Goal: Task Accomplishment & Management: Complete application form

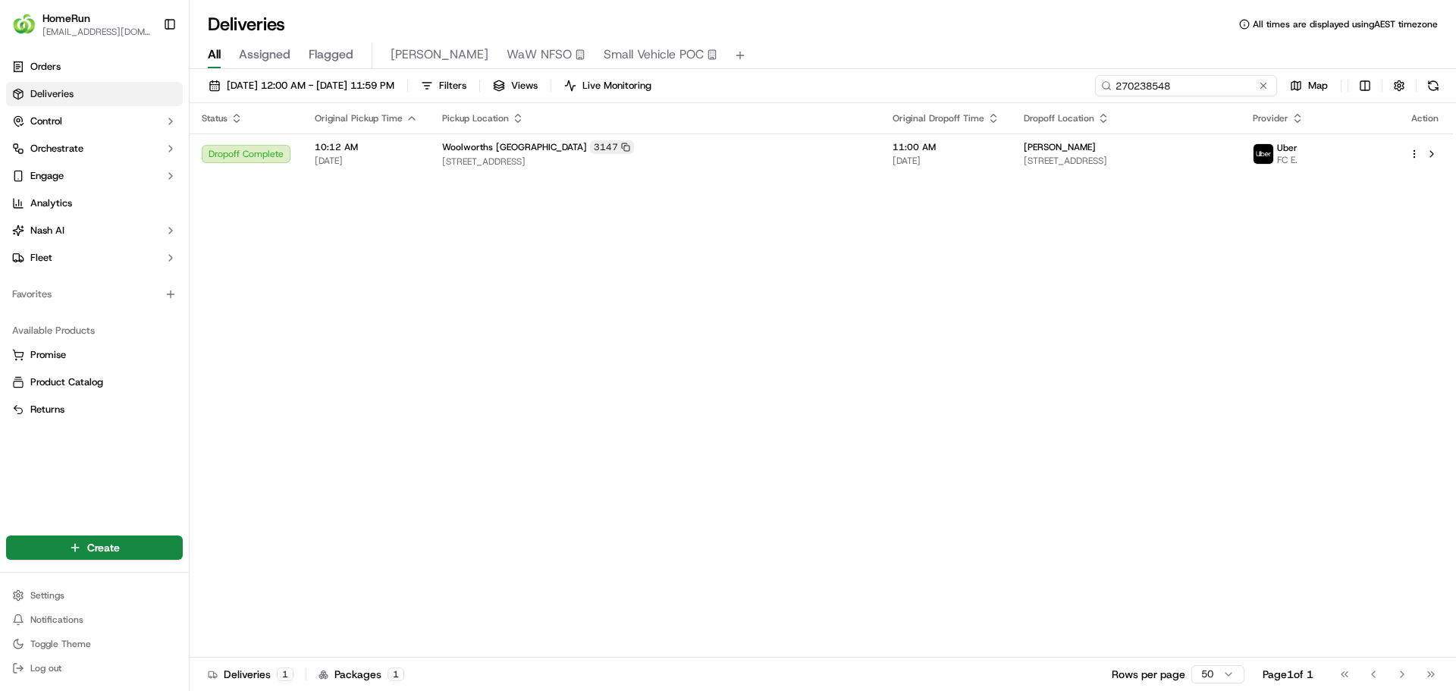
click at [1191, 79] on input "270238548" at bounding box center [1186, 85] width 182 height 21
paste input "11034"
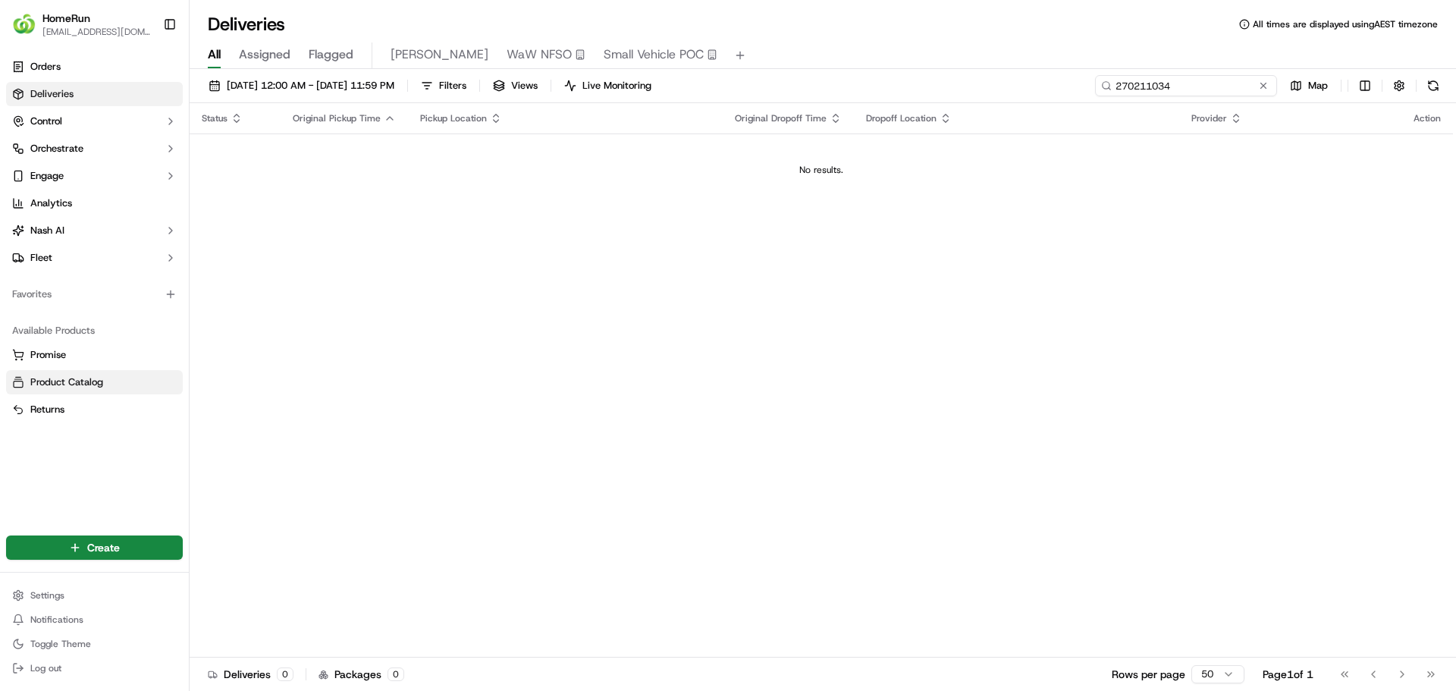
type input "270211034"
click at [67, 538] on html "HomeRun [EMAIL_ADDRESS][DOMAIN_NAME] Toggle Sidebar Orders Deliveries Control O…" at bounding box center [728, 345] width 1456 height 691
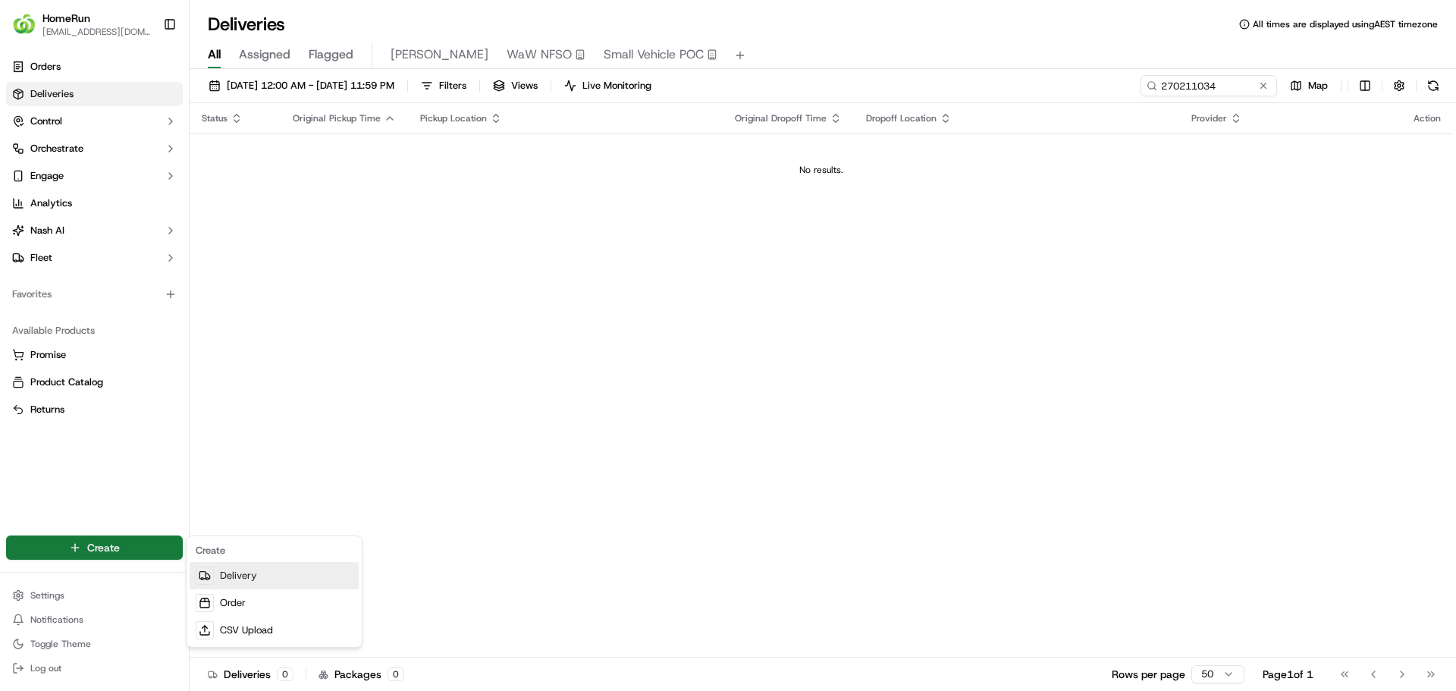
click at [261, 578] on link "Delivery" at bounding box center [274, 575] width 169 height 27
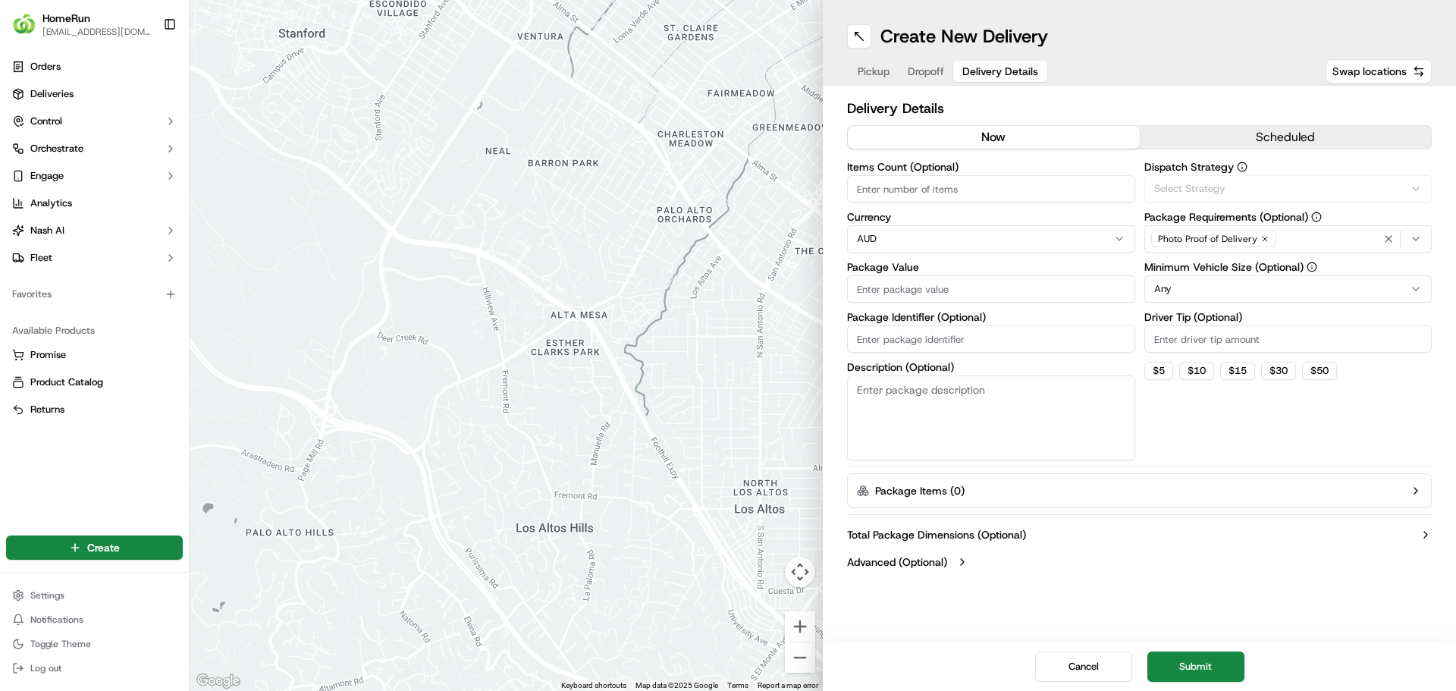
click at [1020, 65] on span "Delivery Details" at bounding box center [1000, 71] width 76 height 15
click at [1002, 135] on button "now" at bounding box center [994, 137] width 292 height 23
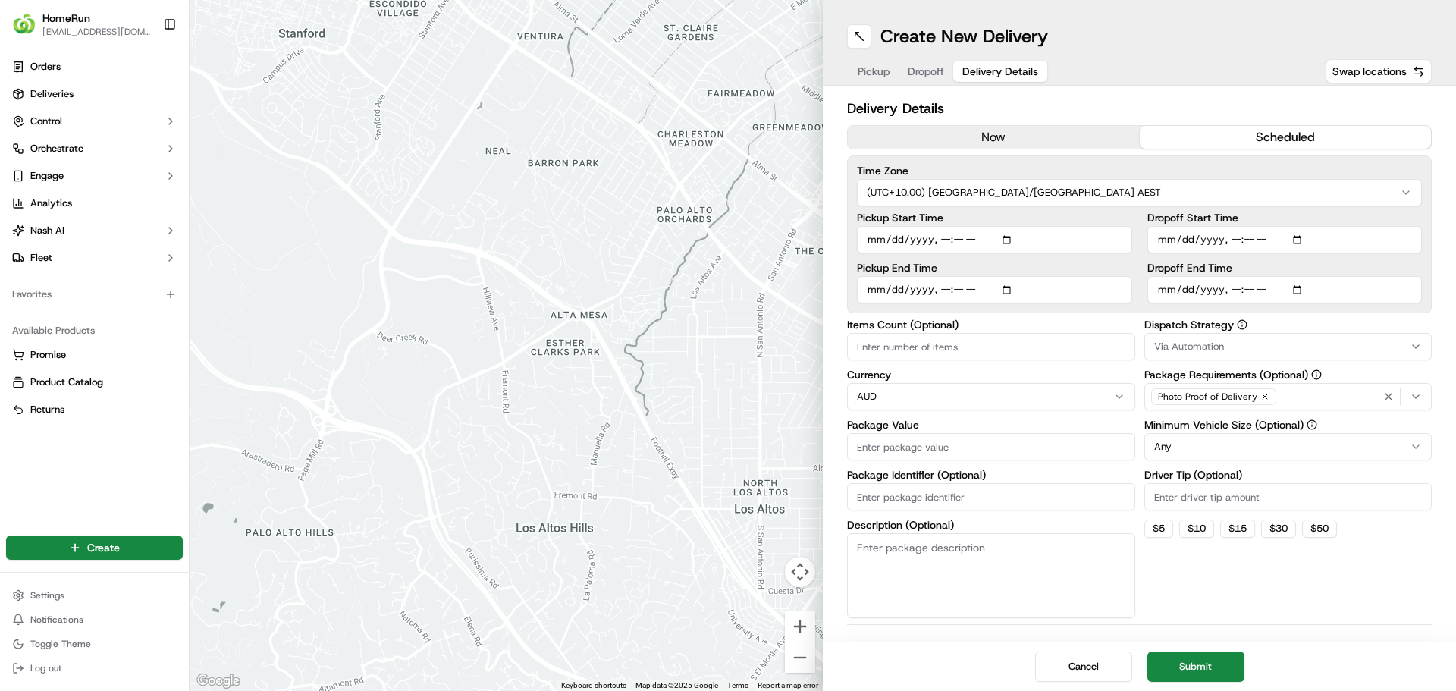
click at [1237, 136] on button "scheduled" at bounding box center [1286, 137] width 292 height 23
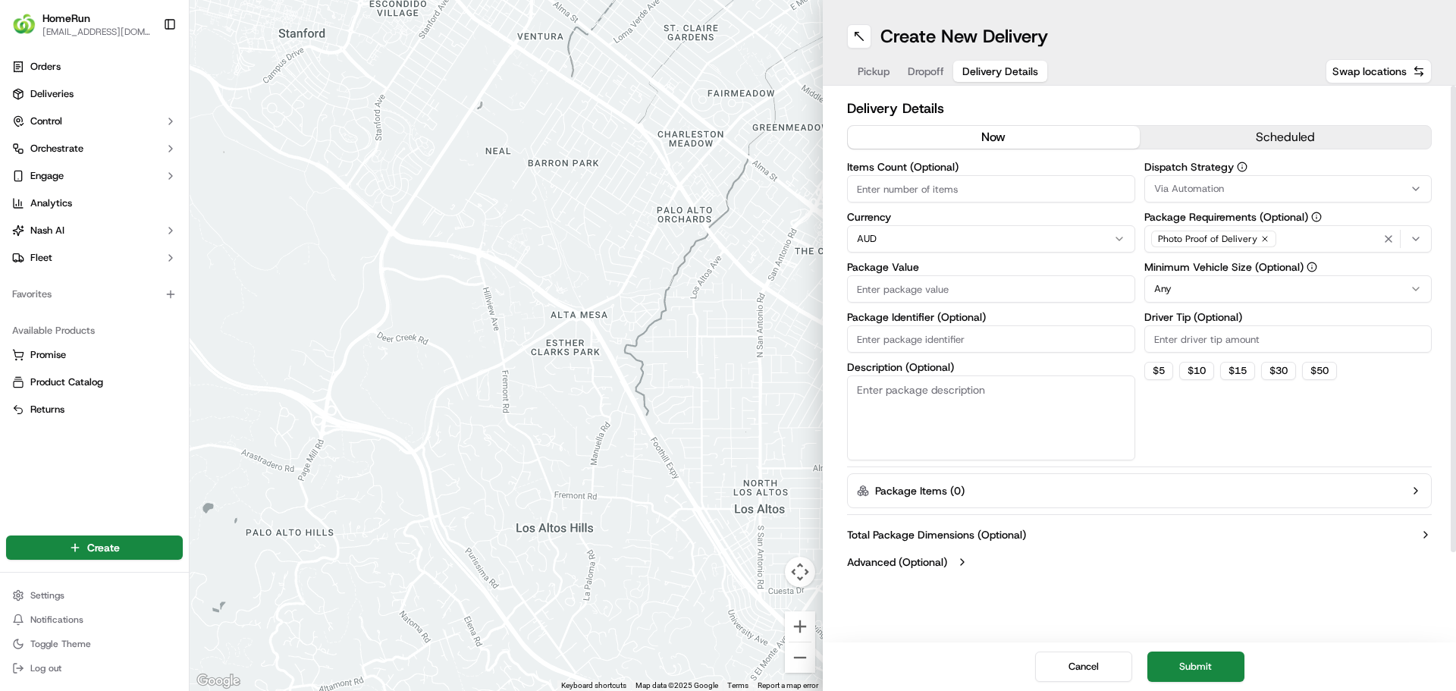
click at [1094, 139] on button "now" at bounding box center [994, 137] width 292 height 23
click at [1348, 190] on div "Via Automation" at bounding box center [1288, 189] width 281 height 14
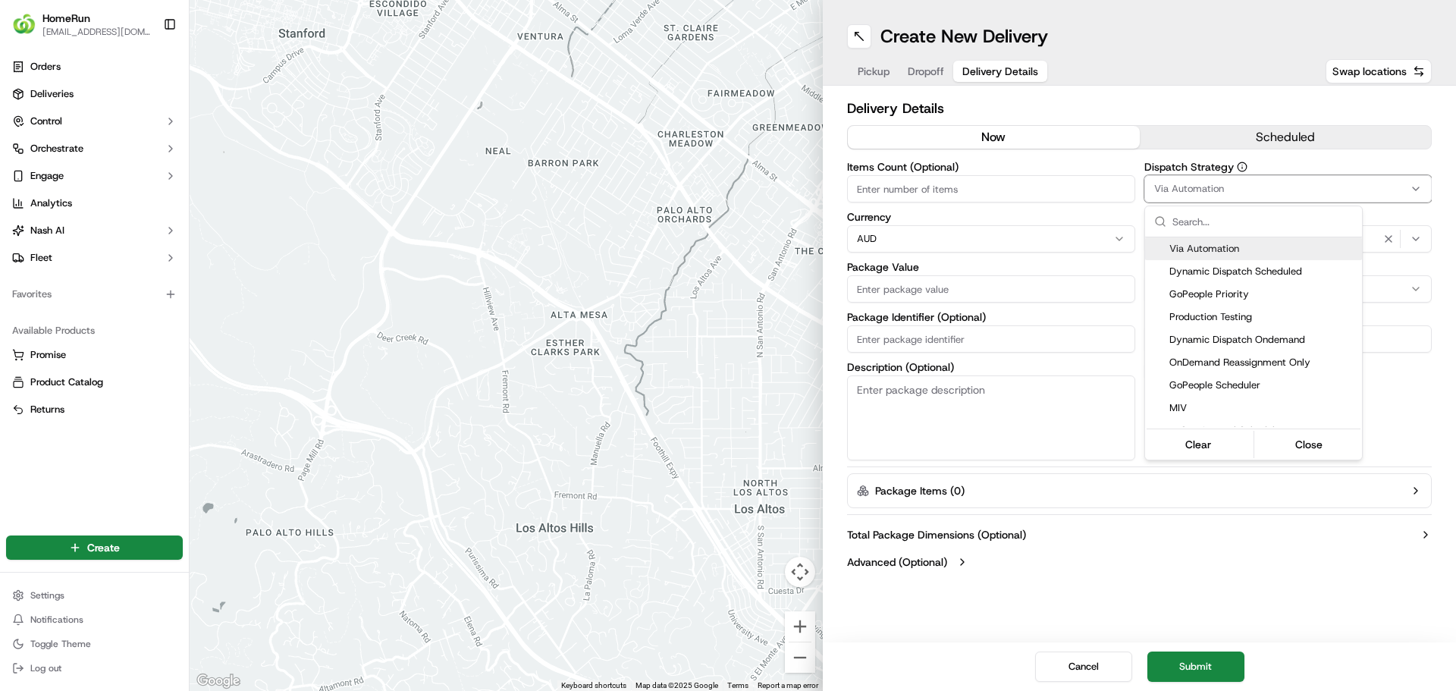
click at [1348, 190] on html "HomeRun [EMAIL_ADDRESS][DOMAIN_NAME] Toggle Sidebar Orders Deliveries Control O…" at bounding box center [728, 345] width 1456 height 691
